Goal: Task Accomplishment & Management: Manage account settings

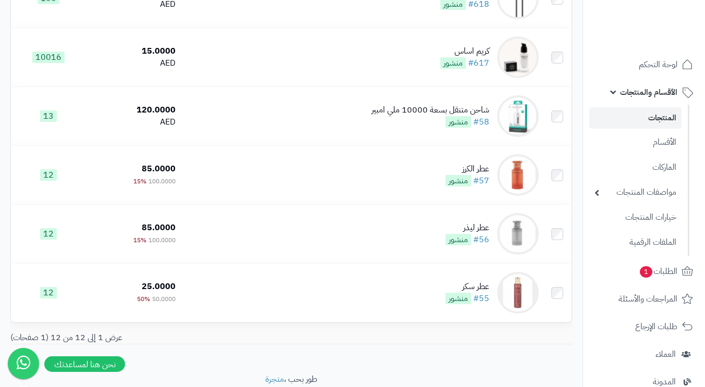
scroll to position [104, 0]
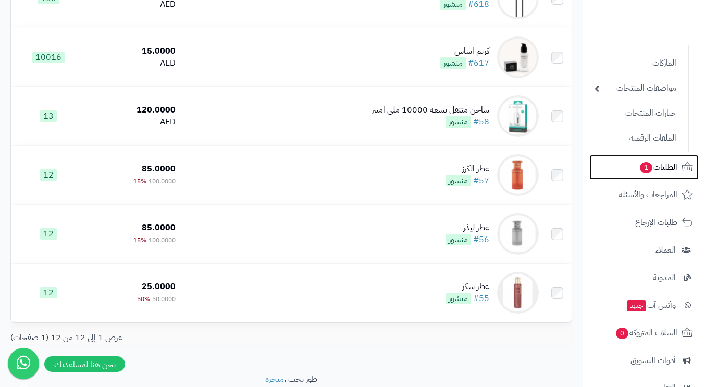
click at [658, 167] on span "الطلبات 1" at bounding box center [657, 167] width 39 height 15
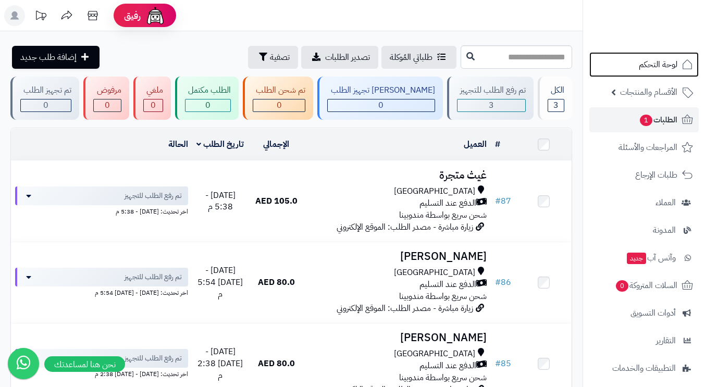
click at [656, 64] on span "لوحة التحكم" at bounding box center [657, 64] width 39 height 15
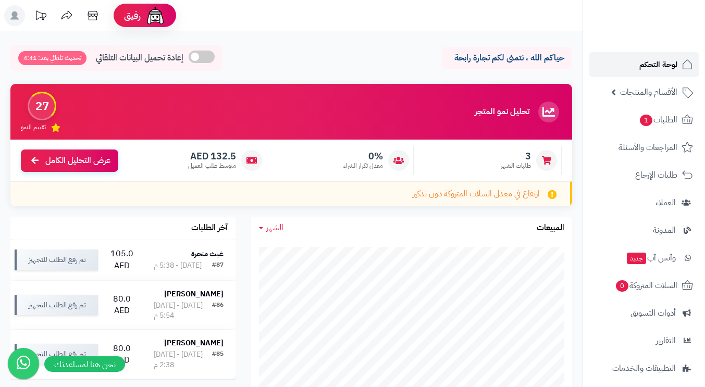
click at [655, 59] on span "لوحة التحكم" at bounding box center [658, 64] width 38 height 15
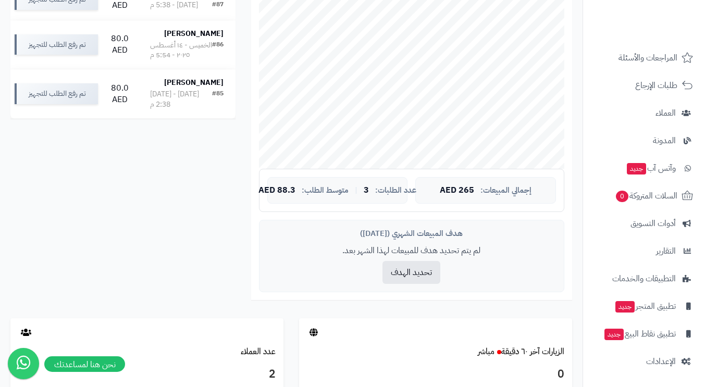
scroll to position [469, 0]
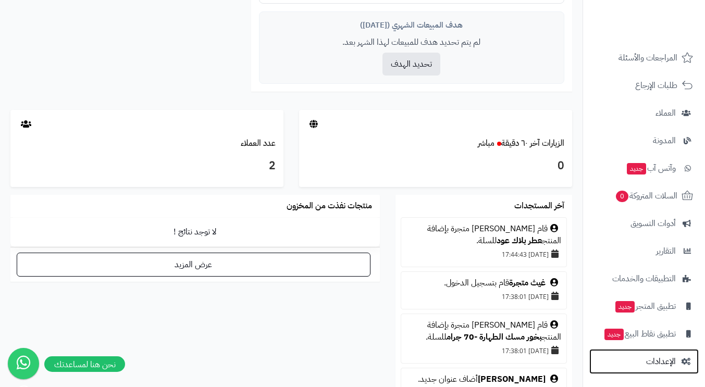
click at [657, 359] on span "الإعدادات" at bounding box center [661, 361] width 30 height 15
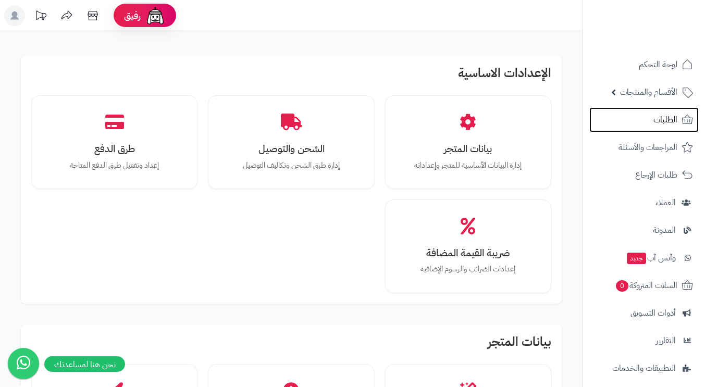
click at [662, 120] on span "الطلبات" at bounding box center [665, 119] width 24 height 15
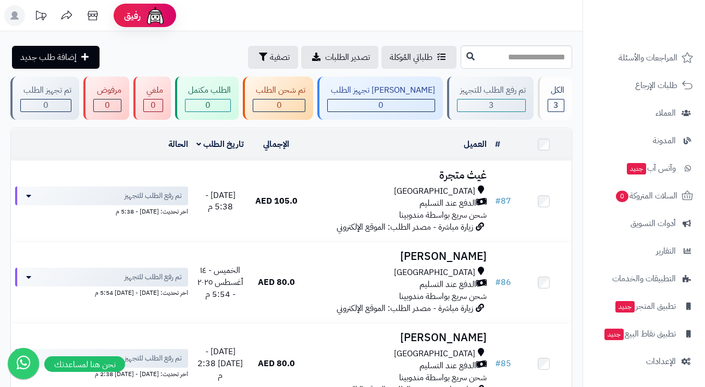
scroll to position [120, 0]
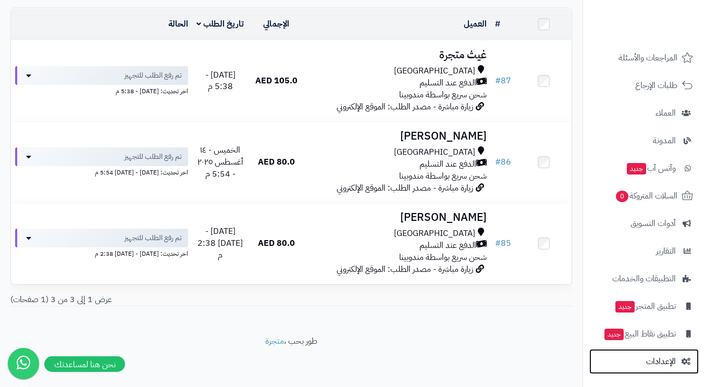
click at [657, 359] on span "الإعدادات" at bounding box center [661, 361] width 30 height 15
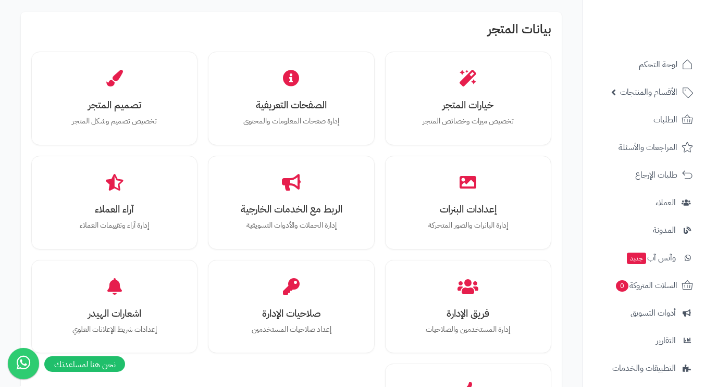
scroll to position [417, 0]
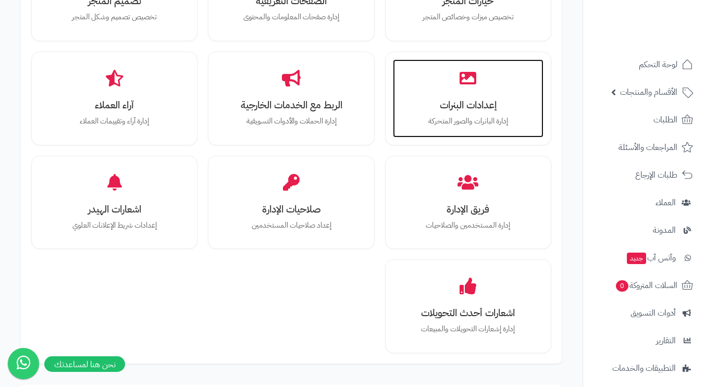
click at [483, 120] on p "إدارة البانرات والصور المتحركة" at bounding box center [468, 121] width 130 height 11
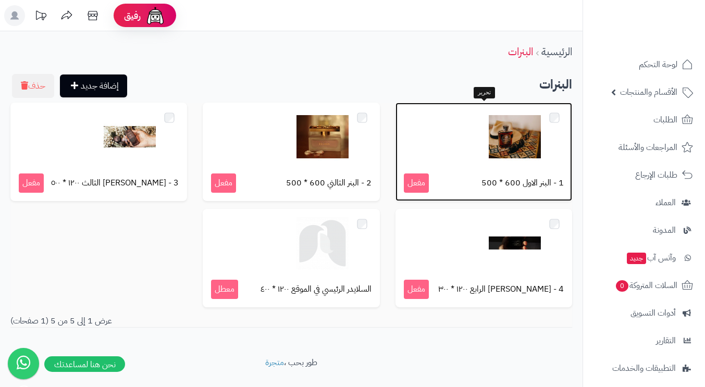
click at [429, 144] on div at bounding box center [484, 137] width 160 height 52
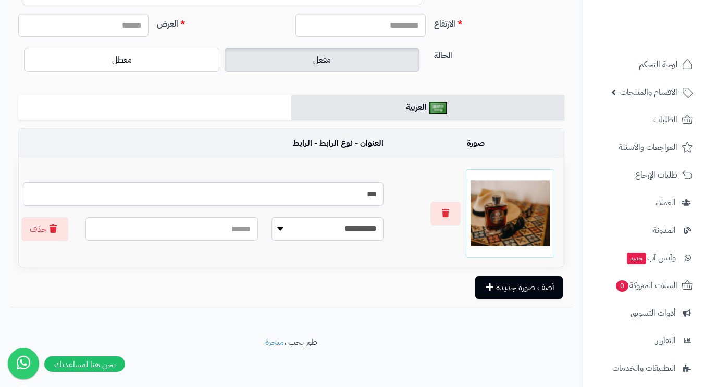
scroll to position [106, 0]
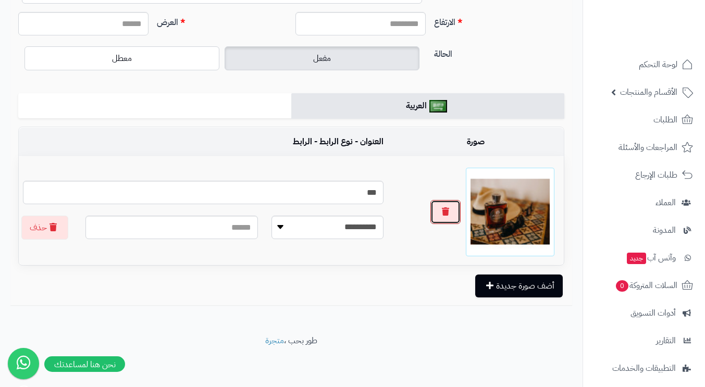
click at [442, 213] on icon "button" at bounding box center [445, 211] width 7 height 8
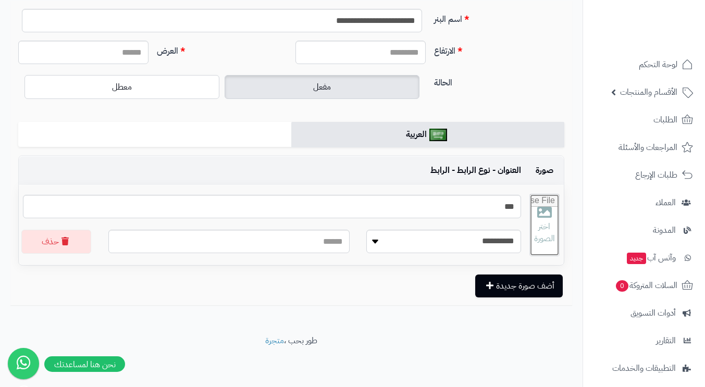
click at [538, 227] on input "file" at bounding box center [544, 224] width 29 height 61
type input "**********"
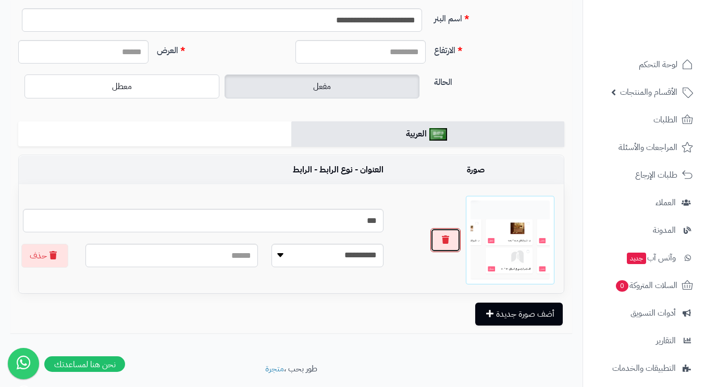
click at [445, 240] on icon "button" at bounding box center [445, 239] width 7 height 8
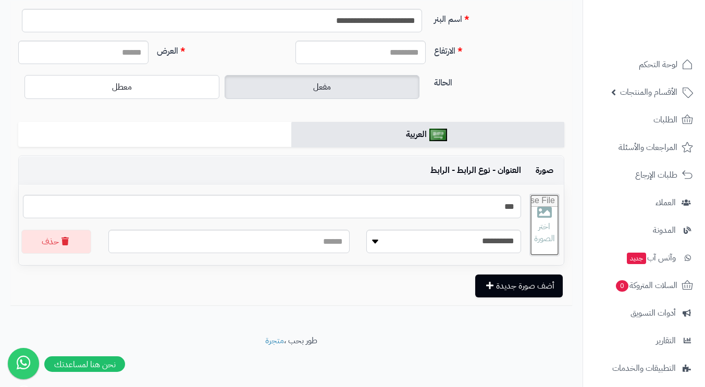
click at [534, 235] on input "file" at bounding box center [544, 224] width 29 height 61
type input "**********"
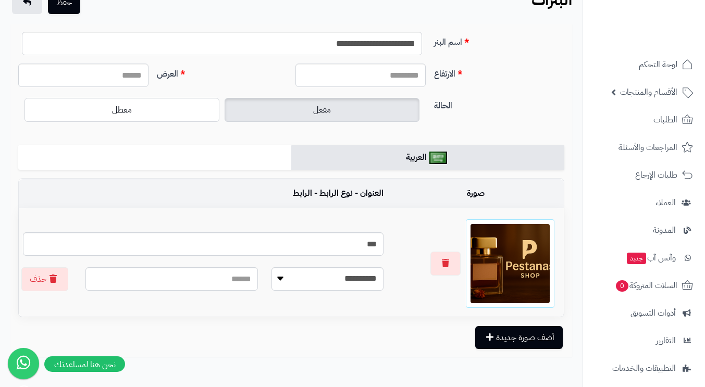
scroll to position [0, 0]
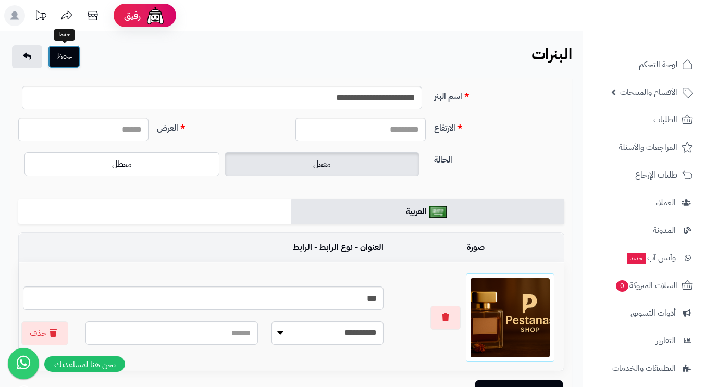
click at [69, 57] on button "حفظ" at bounding box center [64, 56] width 32 height 23
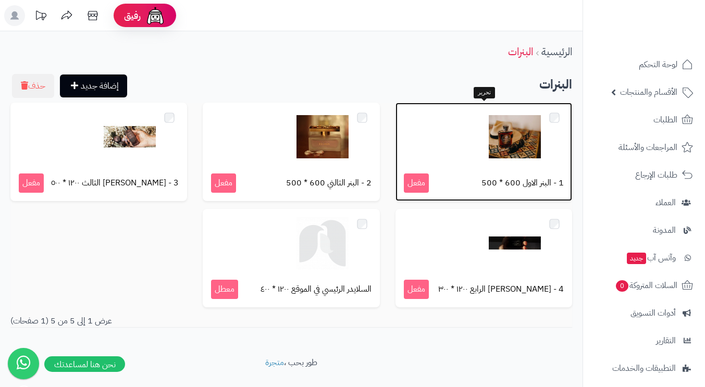
click at [474, 134] on div at bounding box center [484, 137] width 160 height 52
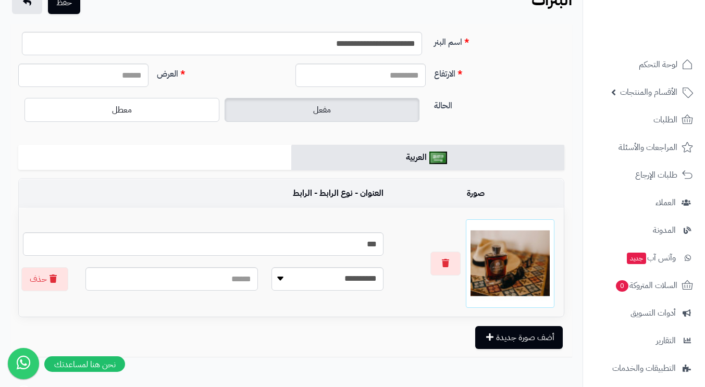
scroll to position [2, 0]
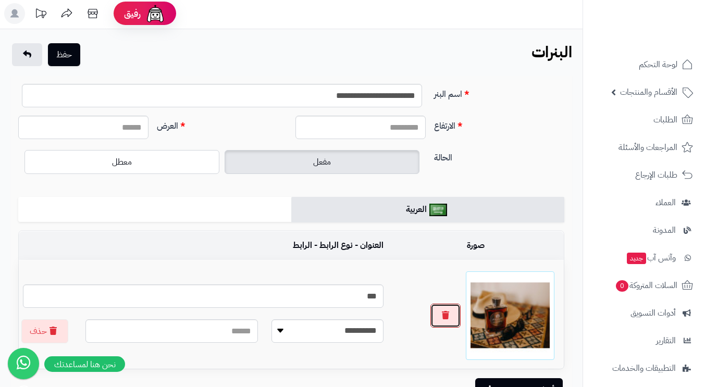
click at [448, 319] on icon "button" at bounding box center [445, 315] width 7 height 8
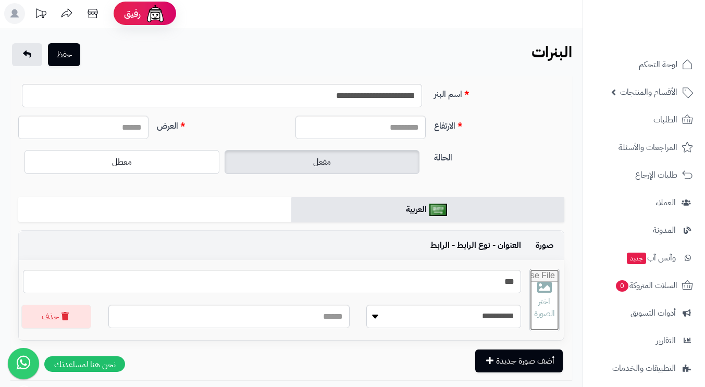
click at [538, 297] on input "file" at bounding box center [544, 299] width 29 height 61
type input "**********"
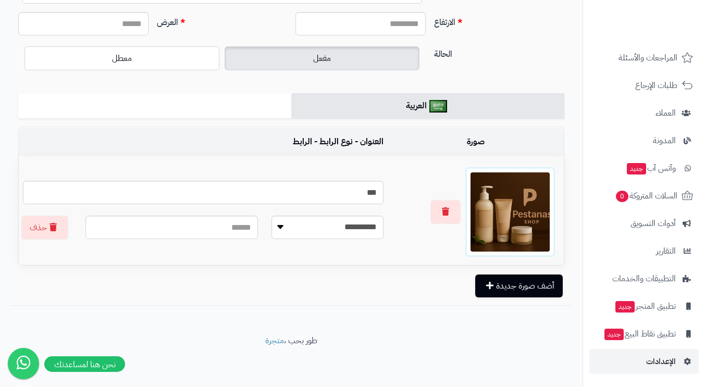
scroll to position [0, 0]
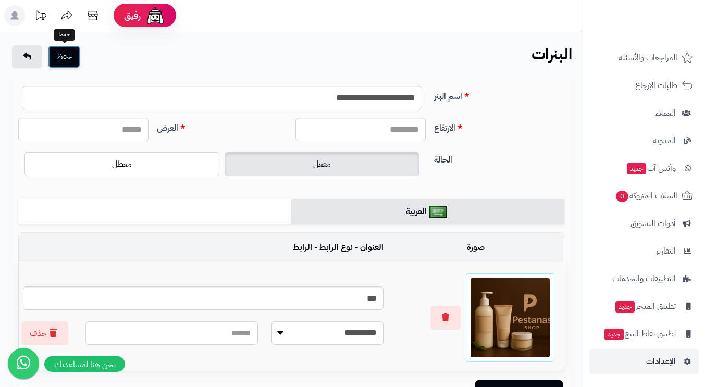
click at [68, 55] on button "حفظ" at bounding box center [64, 56] width 32 height 23
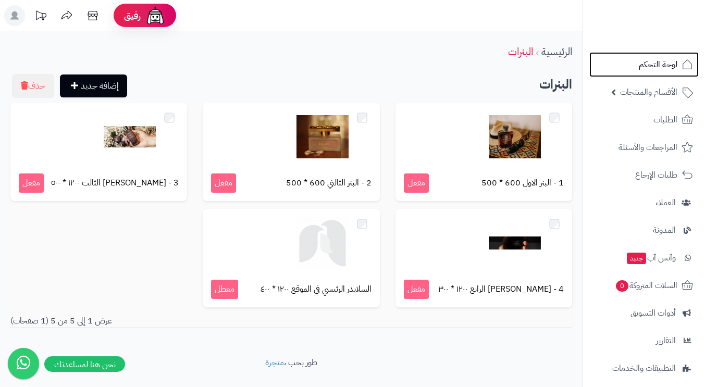
click at [654, 66] on span "لوحة التحكم" at bounding box center [657, 64] width 39 height 15
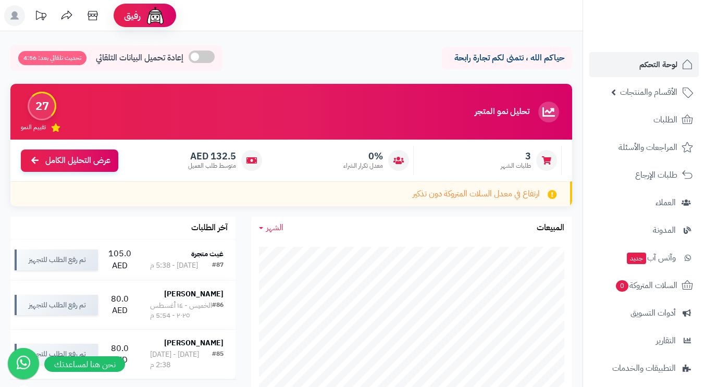
scroll to position [52, 0]
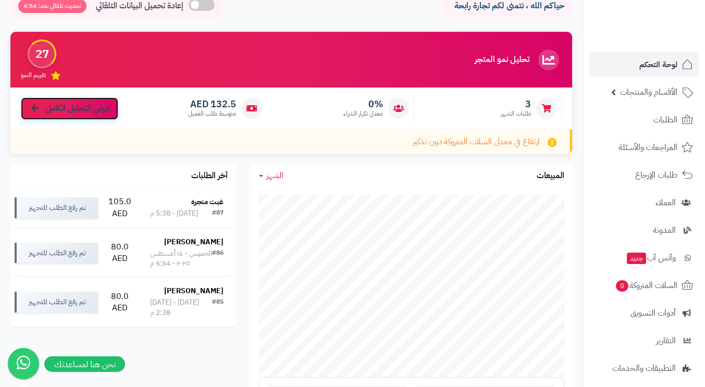
click at [59, 105] on span "عرض التحليل الكامل" at bounding box center [77, 109] width 65 height 12
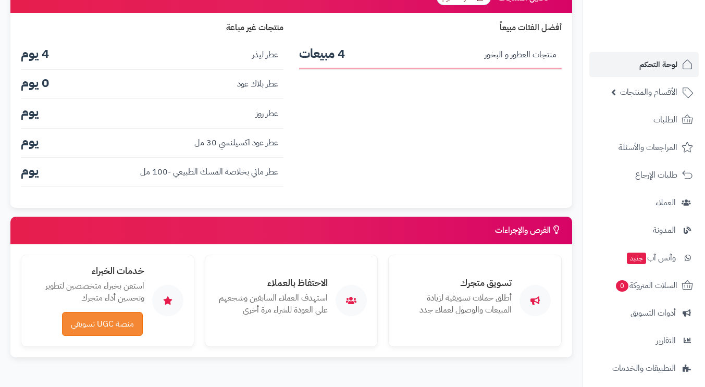
scroll to position [1355, 0]
click at [118, 321] on link "منصة UGC تسويقي" at bounding box center [102, 324] width 81 height 24
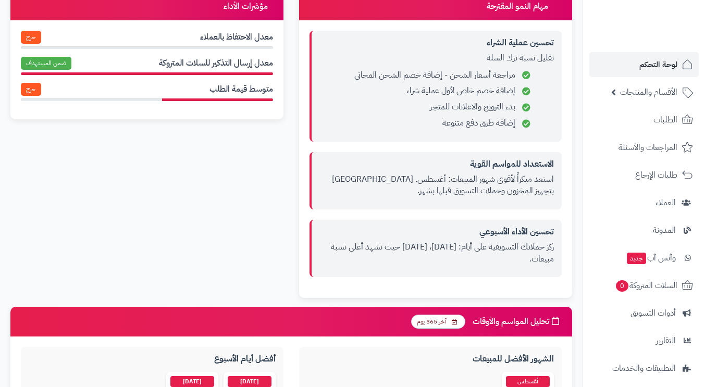
scroll to position [522, 0]
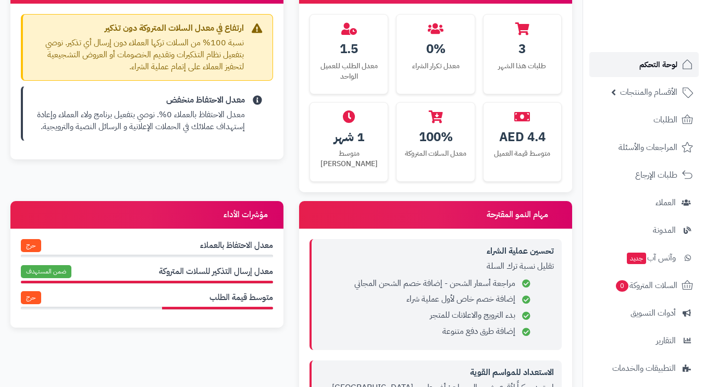
click at [660, 65] on span "لوحة التحكم" at bounding box center [658, 64] width 38 height 15
